Goal: Task Accomplishment & Management: Manage account settings

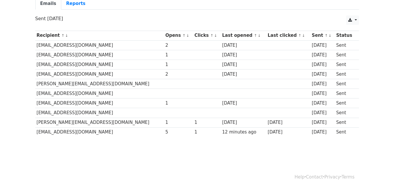
scroll to position [32, 0]
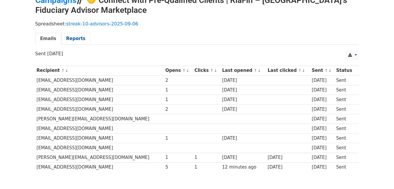
click at [77, 42] on link "Reports" at bounding box center [75, 39] width 29 height 12
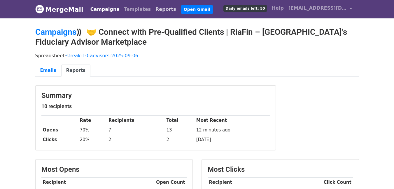
click at [153, 9] on link "Reports" at bounding box center [165, 9] width 25 height 12
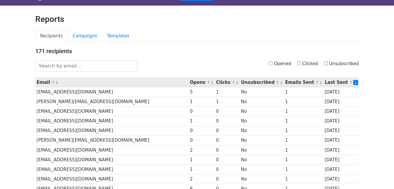
scroll to position [35, 0]
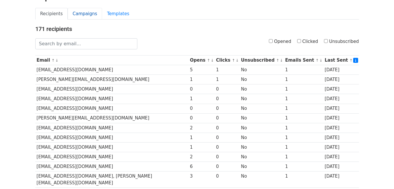
click at [83, 15] on link "Campaigns" at bounding box center [85, 14] width 34 height 12
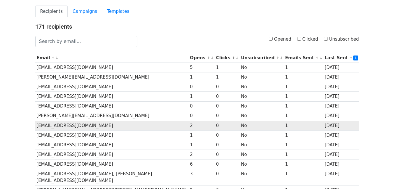
scroll to position [0, 0]
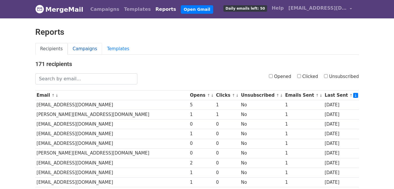
click at [77, 47] on link "Campaigns" at bounding box center [85, 49] width 34 height 12
click at [71, 10] on link "MergeMail" at bounding box center [59, 9] width 48 height 12
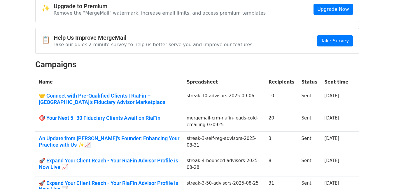
scroll to position [35, 0]
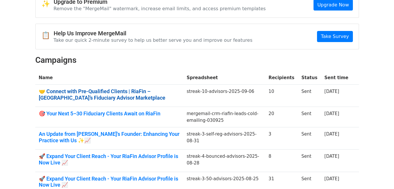
click at [137, 91] on link "🤝 Connect with Pre-Qualified Clients | RiaFin – [GEOGRAPHIC_DATA]’s Fiduciary A…" at bounding box center [109, 94] width 141 height 13
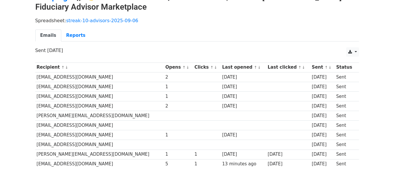
scroll to position [67, 0]
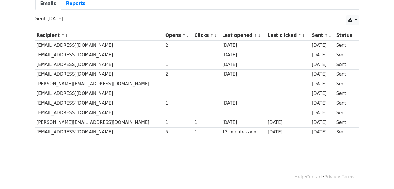
click at [67, 45] on td "aarti@aurionadvisors.in" at bounding box center [99, 45] width 129 height 10
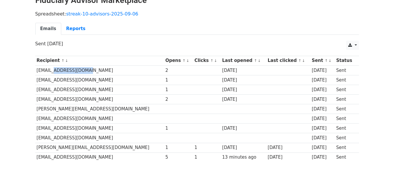
scroll to position [0, 0]
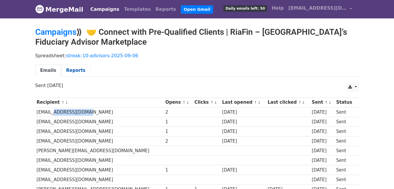
click at [74, 74] on link "Reports" at bounding box center [75, 70] width 29 height 12
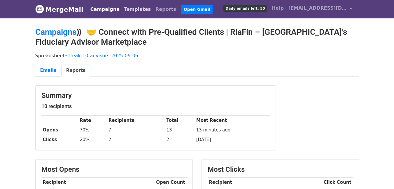
click at [130, 7] on link "Templates" at bounding box center [137, 9] width 31 height 12
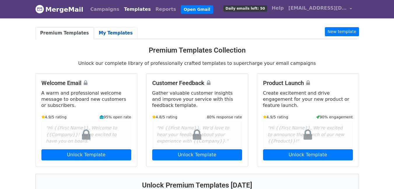
click at [101, 35] on link "My Templates" at bounding box center [116, 33] width 44 height 12
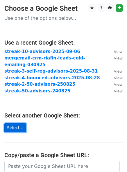
click at [18, 123] on link "Select..." at bounding box center [15, 127] width 22 height 9
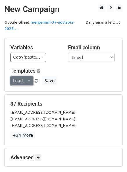
click at [26, 76] on link "Load..." at bounding box center [21, 80] width 22 height 9
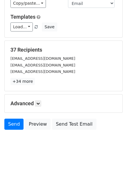
scroll to position [55, 0]
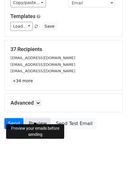
click at [34, 118] on link "Preview" at bounding box center [38, 123] width 26 height 11
click at [122, 105] on div "Advanced Tracking Track Opens UTM Codes Track Clicks Filters Only include sprea…" at bounding box center [64, 103] width 118 height 18
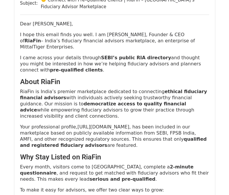
scroll to position [595, 0]
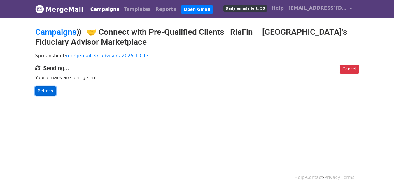
click at [47, 91] on link "Refresh" at bounding box center [45, 90] width 21 height 9
click at [46, 90] on link "Refresh" at bounding box center [45, 90] width 21 height 9
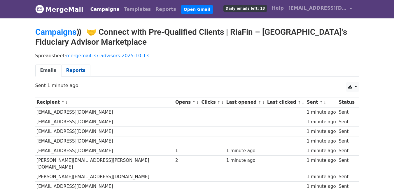
click at [79, 72] on link "Reports" at bounding box center [75, 70] width 29 height 12
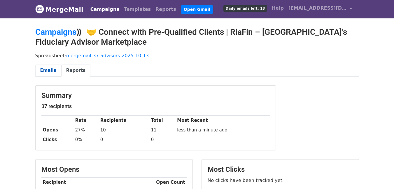
click at [46, 69] on link "Emails" at bounding box center [48, 70] width 26 height 12
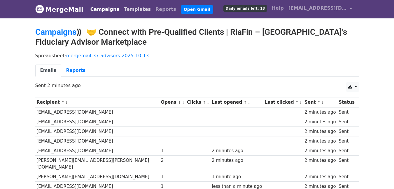
click at [124, 10] on link "Templates" at bounding box center [137, 9] width 31 height 12
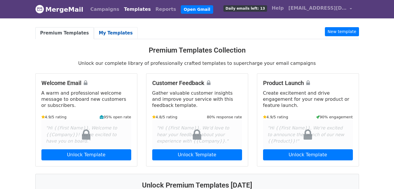
click at [116, 37] on link "My Templates" at bounding box center [116, 33] width 44 height 12
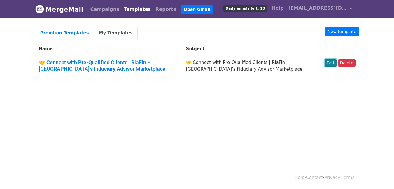
click at [329, 64] on link "Edit" at bounding box center [331, 62] width 12 height 7
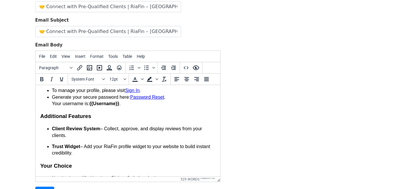
scroll to position [455, 0]
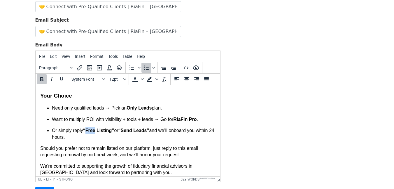
drag, startPoint x: 86, startPoint y: 131, endPoint x: 95, endPoint y: 130, distance: 8.8
click at [95, 130] on strong "“Free Listing”" at bounding box center [98, 130] width 31 height 5
click at [148, 131] on strong "“Send Leads”" at bounding box center [148, 130] width 31 height 5
click at [166, 129] on strong "“Send 5 Leads”" at bounding box center [150, 130] width 35 height 5
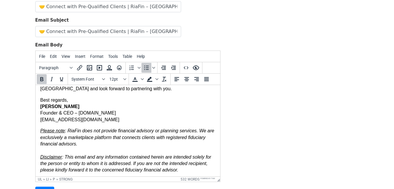
scroll to position [540, 0]
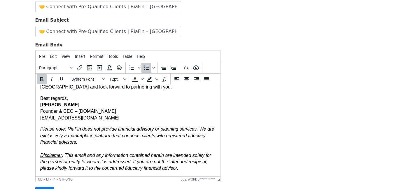
click at [75, 142] on em "Please note : RiaFin does not provide financial advisory or planning services. …" at bounding box center [127, 148] width 174 height 44
click at [176, 170] on em "Please note : RiaFin does not provide financial advisory or planning services. …" at bounding box center [127, 148] width 174 height 44
click at [45, 186] on input "Save" at bounding box center [44, 191] width 19 height 11
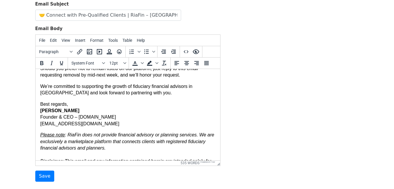
scroll to position [540, 0]
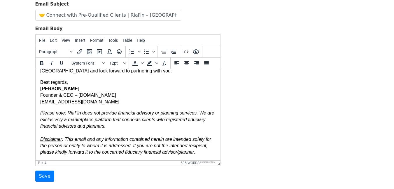
click at [111, 101] on p "Best regards, Chetan Mittal Founder & CEO – RiaFin.com chetan.mittal@riafin.com" at bounding box center [127, 92] width 175 height 26
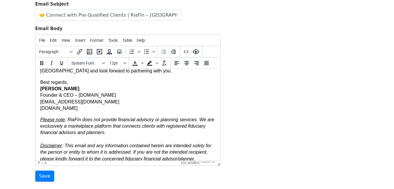
drag, startPoint x: 82, startPoint y: 107, endPoint x: 41, endPoint y: 108, distance: 40.3
click at [41, 108] on p "Best regards, Chetan Mittal Founder & CEO – RiaFin.com chetan.mittal@riafin.com…" at bounding box center [127, 95] width 175 height 33
copy link "www.riafin.com"
click at [79, 48] on icon "Insert/edit link" at bounding box center [79, 51] width 7 height 7
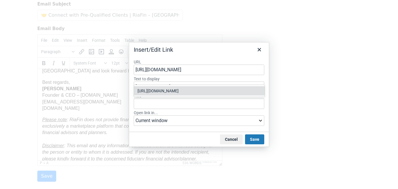
click at [169, 87] on div "https://www.riafin.com" at bounding box center [200, 90] width 125 height 7
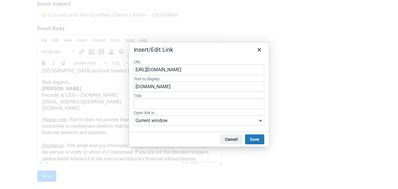
drag, startPoint x: 255, startPoint y: 139, endPoint x: 179, endPoint y: 121, distance: 78.3
click at [201, 131] on div "Insert/Edit Link URL https://www.riafin.com Text to display www.riafin.com Titl…" at bounding box center [199, 94] width 141 height 105
type input "https://www.riafin.com"
select select "_blank"
click at [134, 115] on select "Current window New window" at bounding box center [199, 120] width 131 height 10
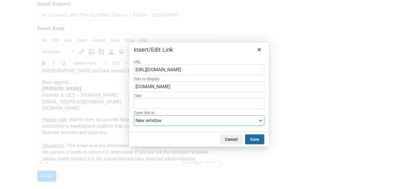
click at [253, 138] on button "Save" at bounding box center [254, 139] width 19 height 10
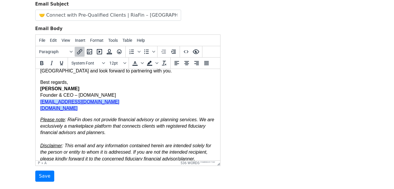
click at [156, 133] on p "Please note : RiaFin does not provide financial advisory or planning services. …" at bounding box center [127, 139] width 175 height 46
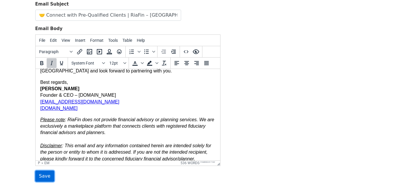
click at [43, 170] on input "Save" at bounding box center [44, 175] width 19 height 11
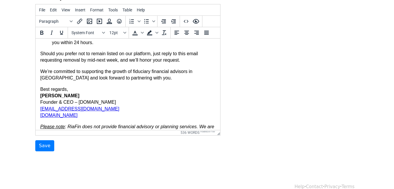
scroll to position [547, 0]
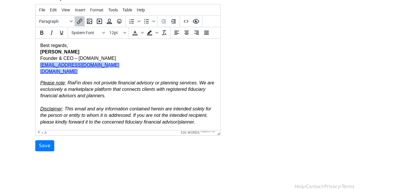
drag, startPoint x: 93, startPoint y: 65, endPoint x: 41, endPoint y: 63, distance: 52.5
click at [41, 63] on p "Best regards, Chetan Mittal Founder & CEO – RiaFin.com chetan.mittal@riafin.com…" at bounding box center [127, 58] width 175 height 33
click at [80, 18] on icon "Insert/edit link" at bounding box center [79, 21] width 7 height 7
select select "_blank"
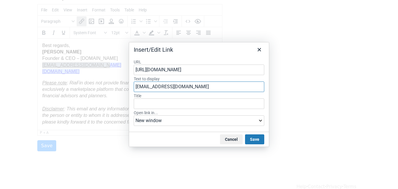
click at [189, 87] on input "chetan.mittal@riafin.comwww.riafin.com" at bounding box center [199, 86] width 131 height 10
click at [224, 139] on button "Cancel" at bounding box center [231, 139] width 23 height 10
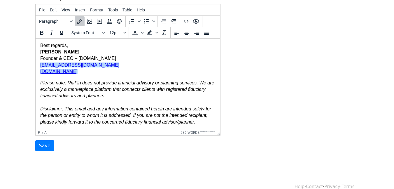
click at [94, 72] on p "Best regards, Chetan Mittal Founder & CEO – RiaFin.com chetan.mittal@riafin.com…" at bounding box center [127, 58] width 175 height 33
drag, startPoint x: 94, startPoint y: 66, endPoint x: 34, endPoint y: 66, distance: 60.9
click at [79, 19] on icon "Insert/edit link" at bounding box center [79, 21] width 5 height 5
select select "_blank"
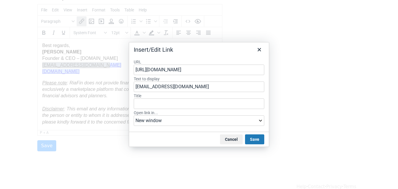
click at [150, 73] on input "https://www.riafin.com" at bounding box center [199, 69] width 131 height 10
click at [185, 59] on div "URL Text to display chetan.mittal@riafin.comwww.riafin.com Title Open link in..…" at bounding box center [199, 93] width 140 height 77
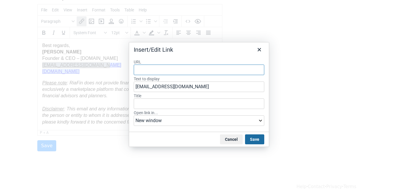
click at [257, 142] on button "Save" at bounding box center [254, 139] width 19 height 10
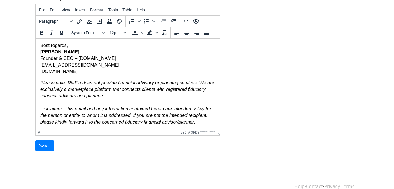
click at [105, 80] on em "Please note : RiaFin does not provide financial advisory or planning services. …" at bounding box center [127, 102] width 174 height 44
drag, startPoint x: 40, startPoint y: 72, endPoint x: 71, endPoint y: 72, distance: 30.9
click at [71, 72] on p "Best regards, Chetan Mittal Founder & CEO – RiaFin.com chetan.mittal@riafin.com…" at bounding box center [127, 58] width 175 height 33
click at [77, 18] on icon "Insert/edit link" at bounding box center [79, 21] width 7 height 7
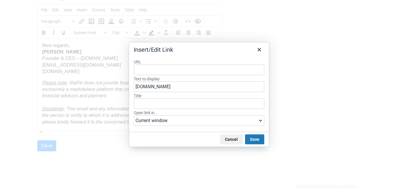
click at [178, 70] on input "URL" at bounding box center [199, 69] width 131 height 10
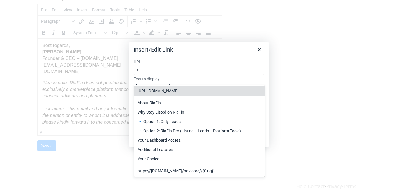
click at [168, 87] on div "https://www.riafin.com" at bounding box center [200, 90] width 125 height 7
type input "https://www.riafin.com"
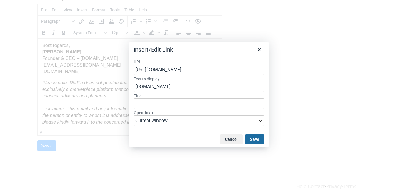
click at [250, 138] on button "Save" at bounding box center [254, 139] width 19 height 10
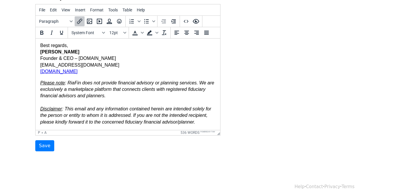
click at [146, 116] on em "Please note : RiaFin does not provide financial advisory or planning services. …" at bounding box center [127, 102] width 174 height 44
click at [49, 140] on input "Save" at bounding box center [44, 145] width 19 height 11
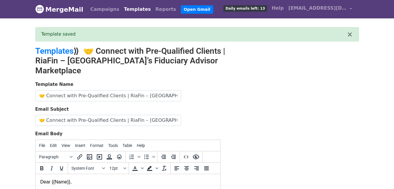
click at [67, 12] on link "MergeMail" at bounding box center [59, 9] width 48 height 12
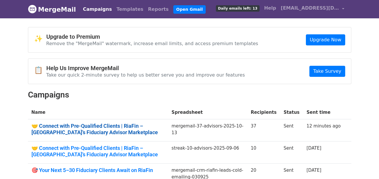
click at [136, 129] on link "🤝 Connect with Pre-Qualified Clients | RiaFin – [GEOGRAPHIC_DATA]’s Fiduciary A…" at bounding box center [97, 129] width 133 height 13
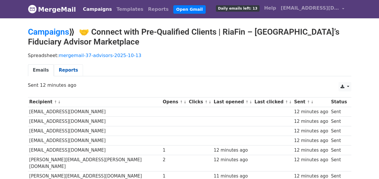
click at [68, 71] on link "Reports" at bounding box center [68, 70] width 29 height 12
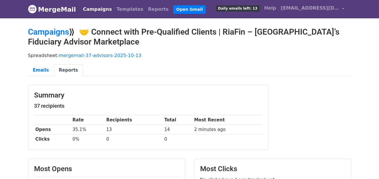
click at [171, 51] on div "Spreadsheet: mergemail-37-advisors-2025-10-13 Emails Reports" at bounding box center [190, 66] width 332 height 33
click at [43, 71] on link "Emails" at bounding box center [41, 70] width 26 height 12
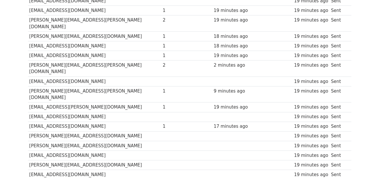
scroll to position [105, 0]
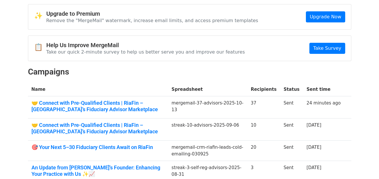
scroll to position [70, 0]
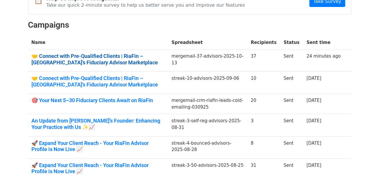
click at [116, 55] on link "🤝 Connect with Pre-Qualified Clients | RiaFin – [GEOGRAPHIC_DATA]’s Fiduciary A…" at bounding box center [97, 59] width 133 height 13
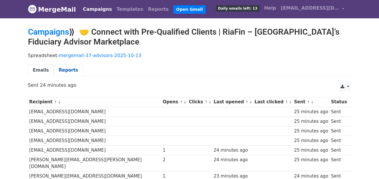
click at [72, 71] on link "Reports" at bounding box center [68, 70] width 29 height 12
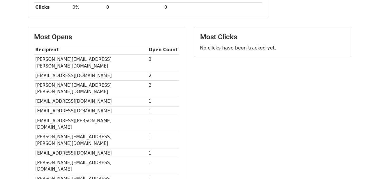
scroll to position [175, 0]
